Goal: Task Accomplishment & Management: Manage account settings

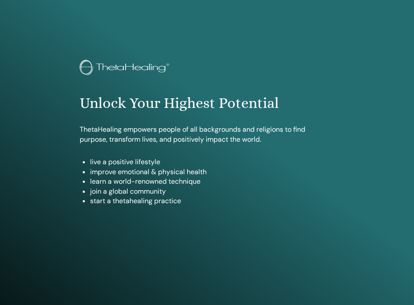
scroll to position [456, 0]
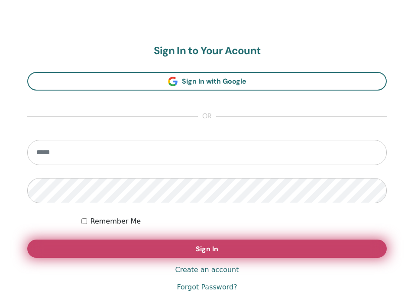
type input "**********"
click at [192, 244] on button "Sign In" at bounding box center [207, 249] width 360 height 18
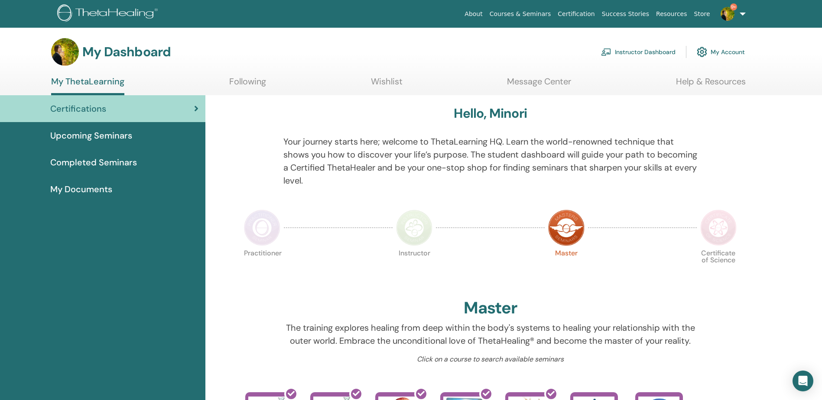
click at [73, 114] on span "Certifications" at bounding box center [78, 108] width 56 height 13
click at [669, 49] on link "Instructor Dashboard" at bounding box center [638, 51] width 75 height 19
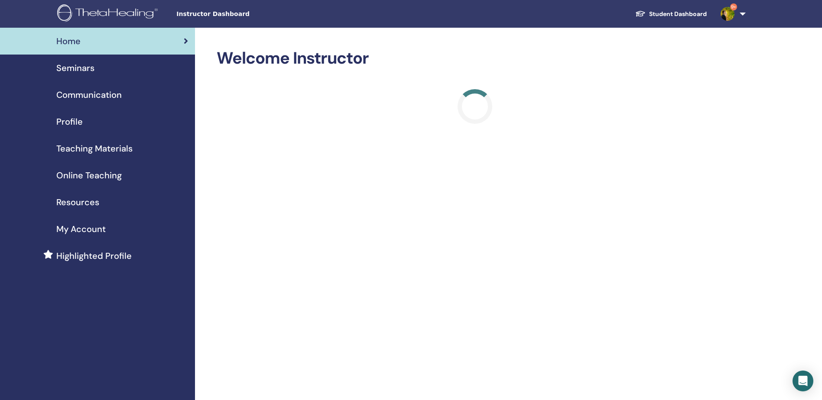
click at [94, 75] on link "Seminars" at bounding box center [97, 68] width 195 height 27
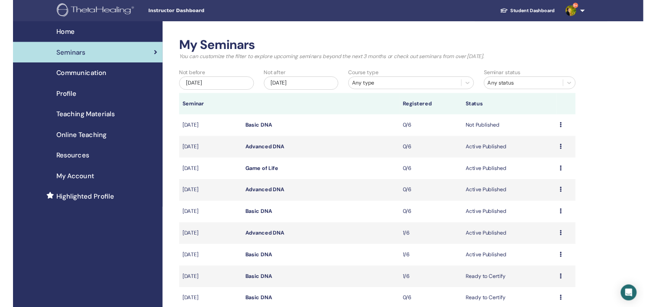
scroll to position [130, 0]
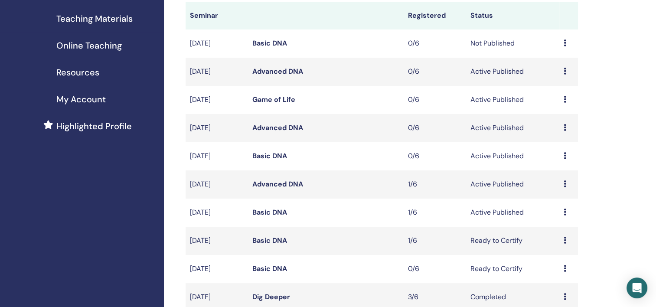
click at [275, 182] on link "Advanced DNA" at bounding box center [277, 183] width 51 height 9
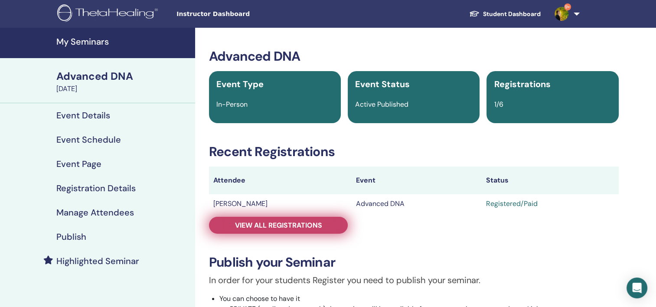
scroll to position [43, 0]
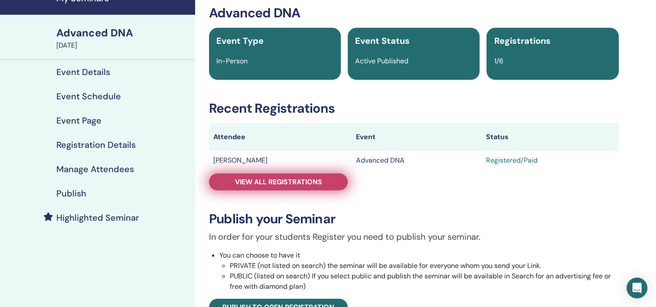
click at [275, 184] on span "View all registrations" at bounding box center [278, 181] width 87 height 9
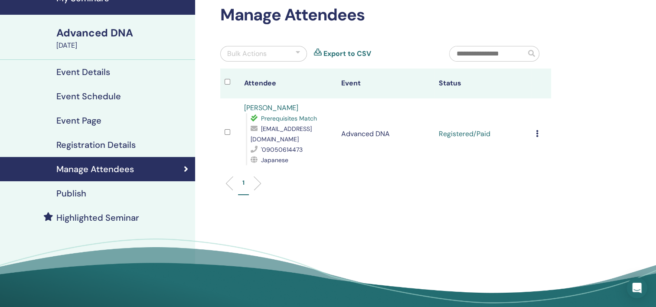
click at [538, 136] on div "Cancel Registration Do not auto-certify Mark as Paid Mark as Unpaid Mark as Abs…" at bounding box center [541, 134] width 11 height 10
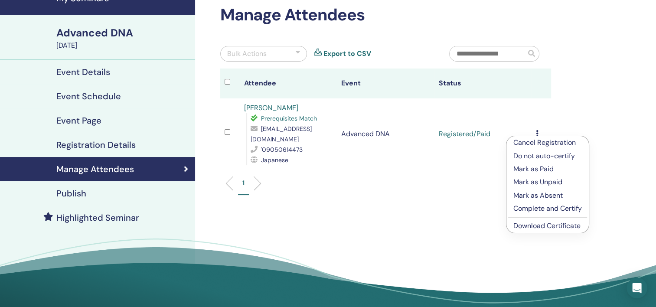
click at [529, 206] on p "Complete and Certify" at bounding box center [547, 208] width 68 height 10
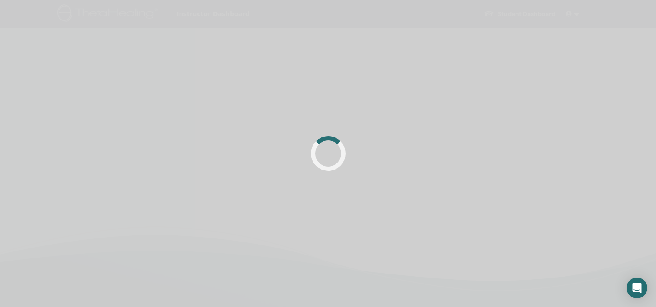
scroll to position [43, 0]
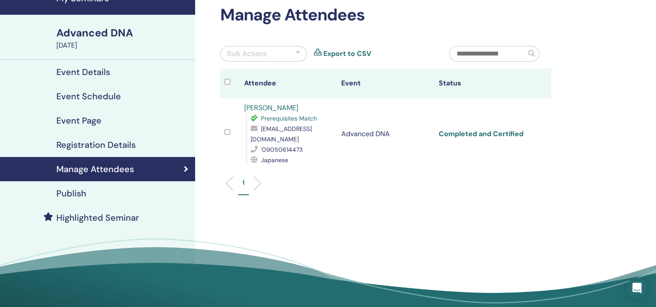
click at [487, 132] on link "Completed and Certified" at bounding box center [480, 133] width 85 height 9
click at [412, 43] on div "Manage Attendees Bulk Actions Export to CSV Attendee Event Status YUKA KANAOKA …" at bounding box center [385, 104] width 341 height 199
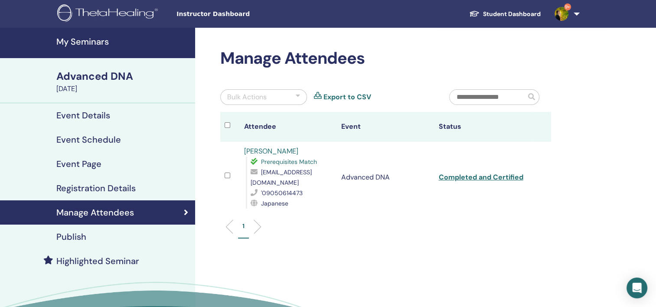
click at [116, 38] on h4 "My Seminars" at bounding box center [122, 41] width 133 height 10
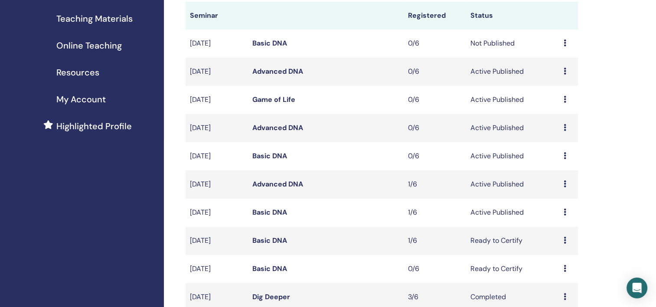
scroll to position [87, 0]
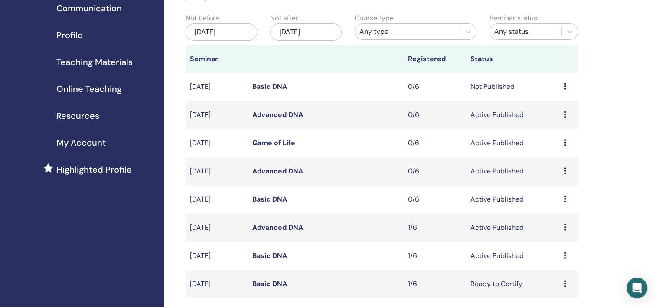
click at [276, 84] on link "Basic DNA" at bounding box center [269, 86] width 35 height 9
